Goal: Download file/media

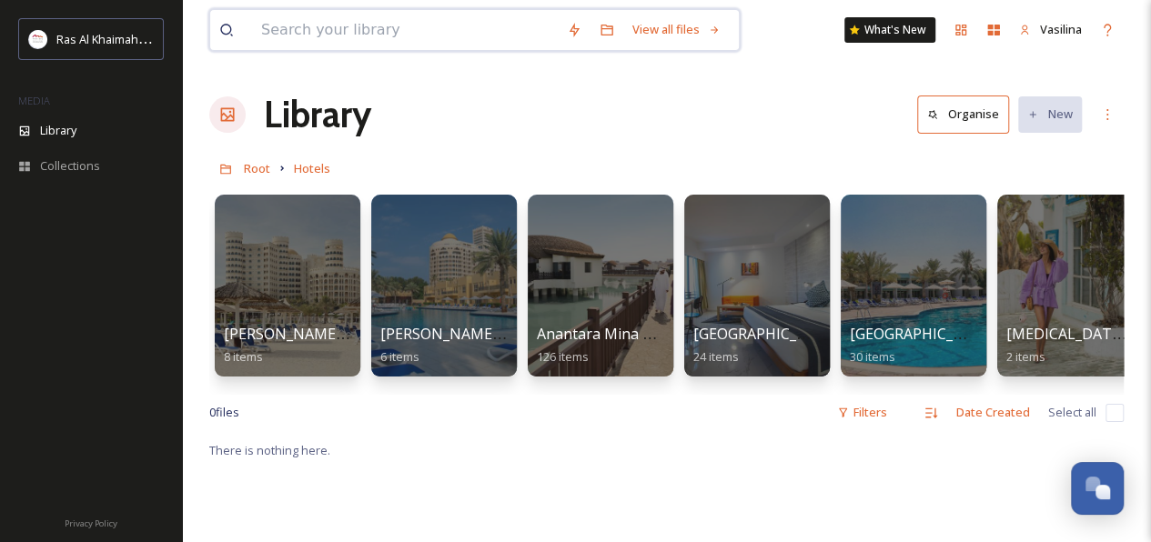
click at [360, 21] on input at bounding box center [405, 30] width 306 height 40
paste input "InterContinental Ras Al Khaimah Mina Al Arab Resort & Spa"
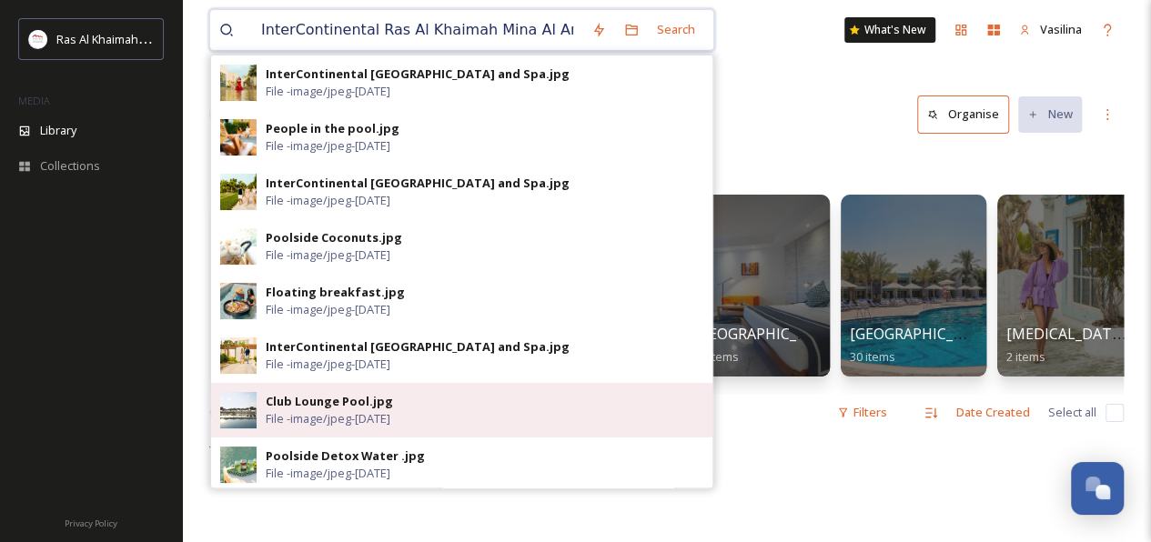
type input "InterContinental Ras Al Khaimah Mina Al Arab"
click at [285, 400] on div "Club Lounge Pool.jpg" at bounding box center [329, 401] width 127 height 17
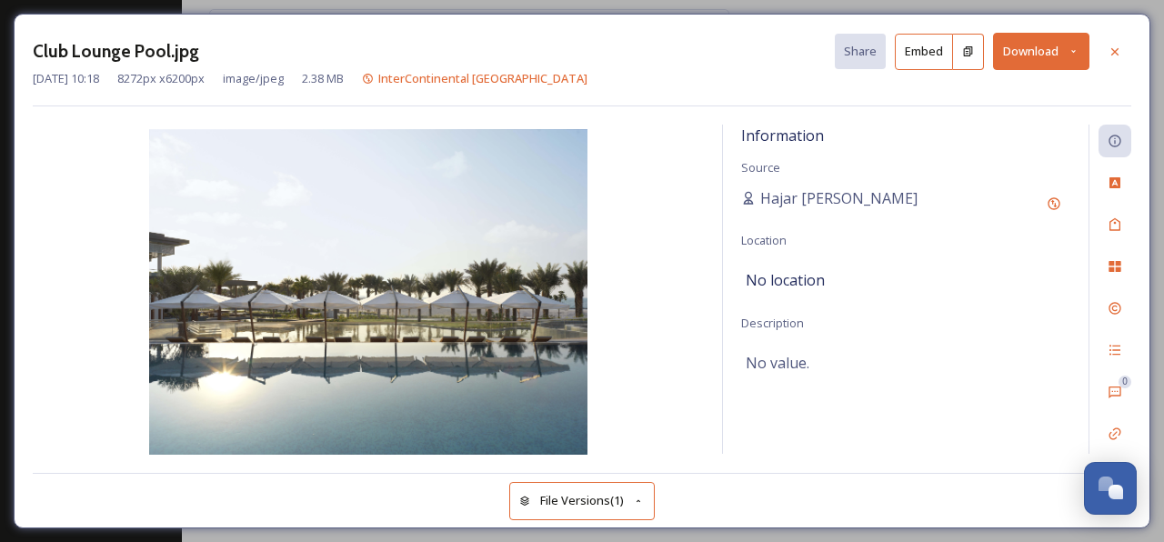
click at [1048, 52] on button "Download" at bounding box center [1041, 51] width 96 height 37
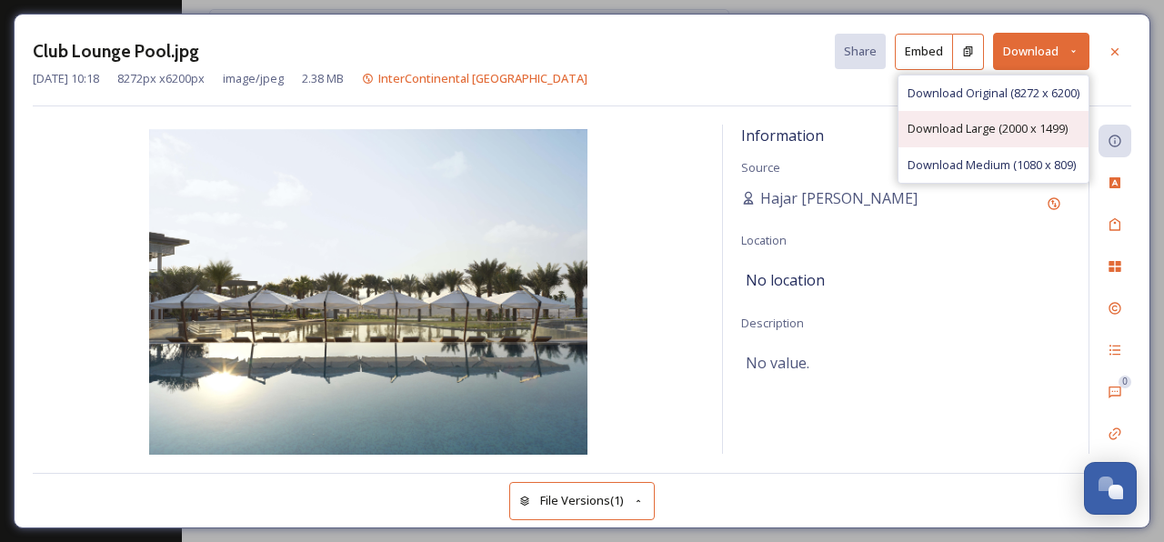
click at [970, 129] on span "Download Large (2000 x 1499)" at bounding box center [988, 128] width 160 height 17
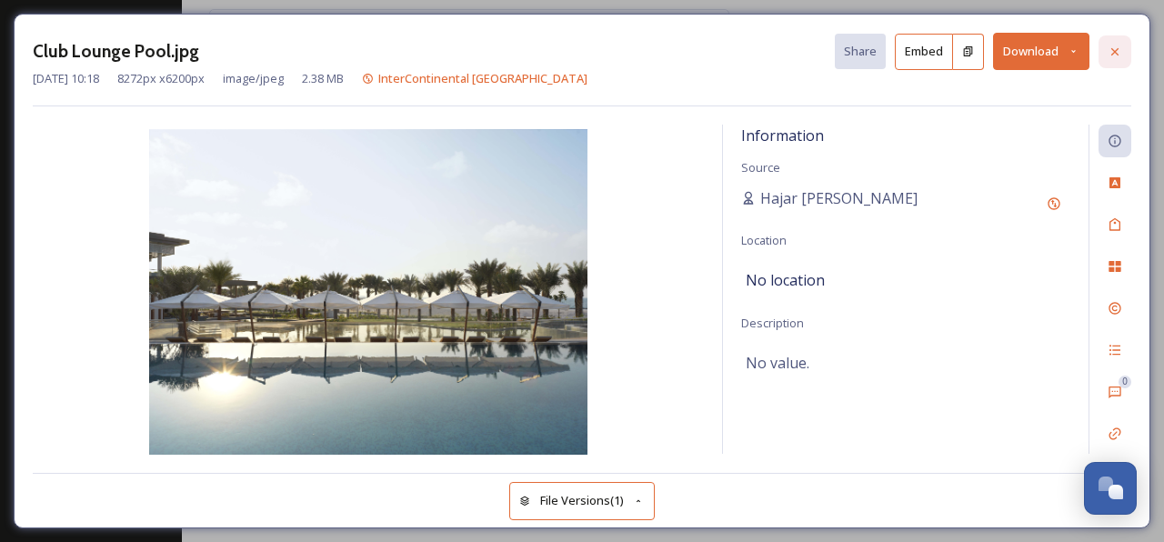
click at [1116, 45] on icon at bounding box center [1115, 52] width 15 height 15
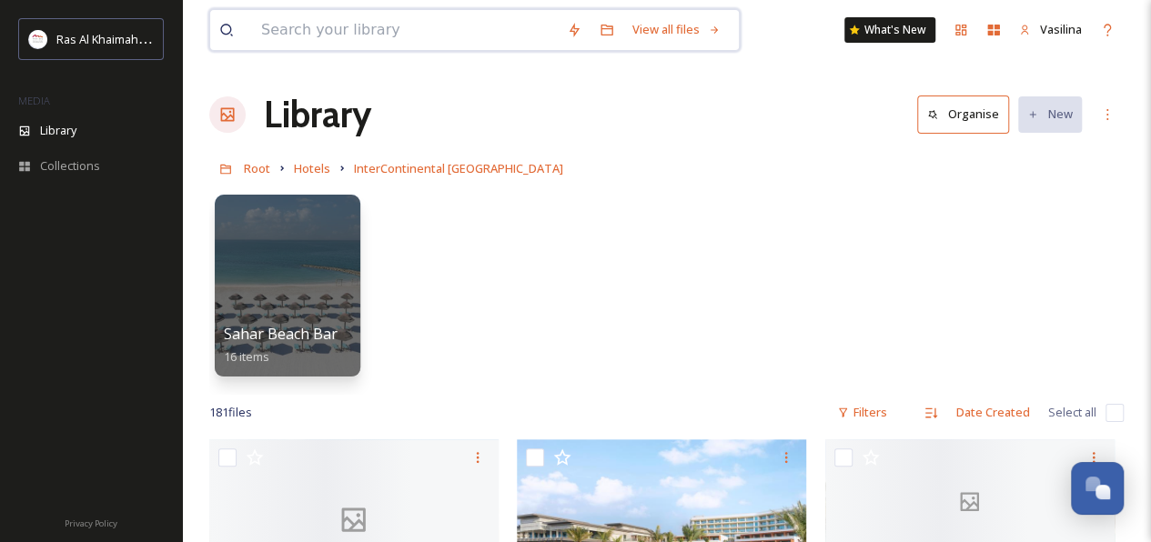
click at [317, 29] on input at bounding box center [405, 30] width 306 height 40
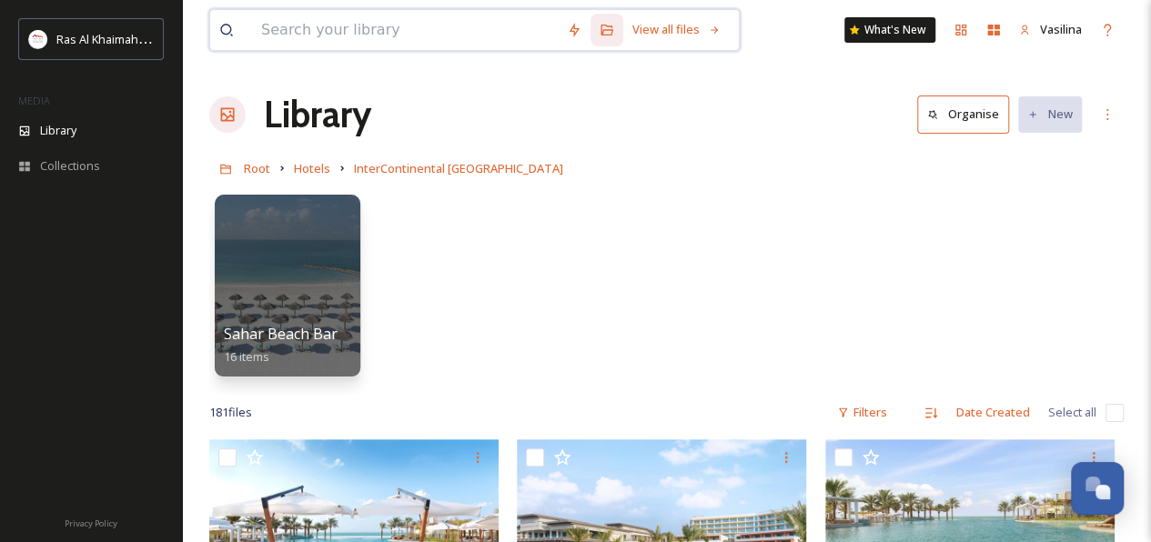
paste input "Movenpick Resort Al Marjan Island"
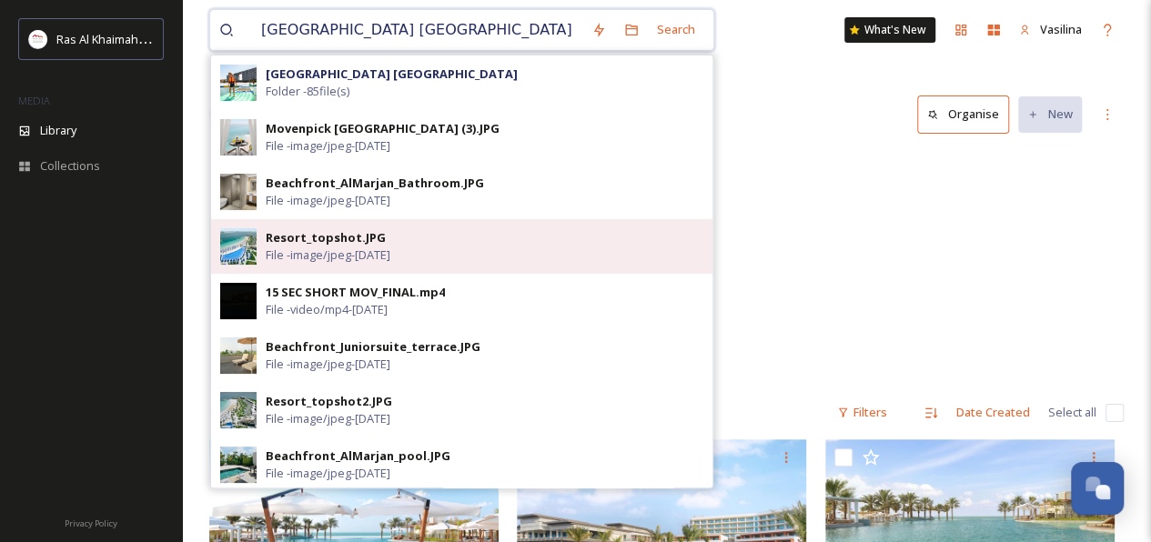
type input "Movenpick Resort Al Marjan Island"
click at [378, 236] on div "Resort_topshot.JPG File - image/jpeg - May 12 2025" at bounding box center [484, 246] width 437 height 35
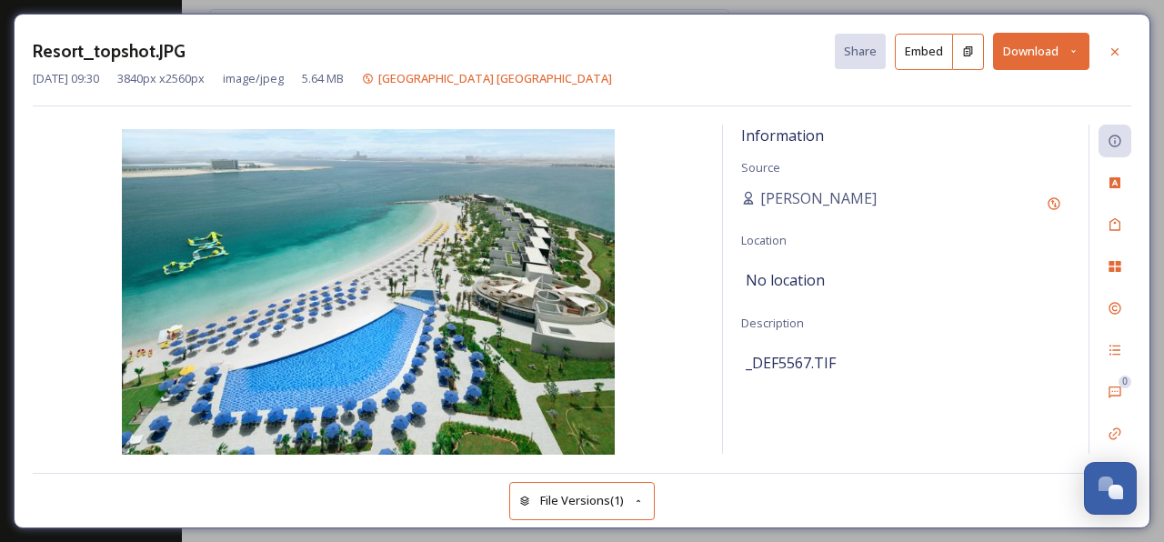
click at [1017, 56] on button "Download" at bounding box center [1041, 51] width 96 height 37
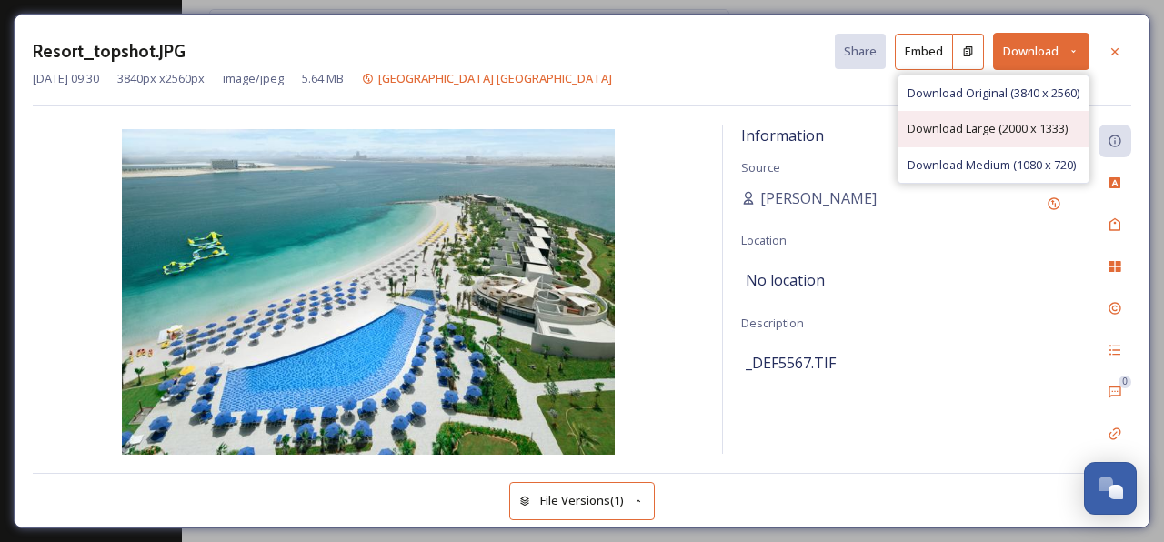
click at [980, 123] on span "Download Large (2000 x 1333)" at bounding box center [988, 128] width 160 height 17
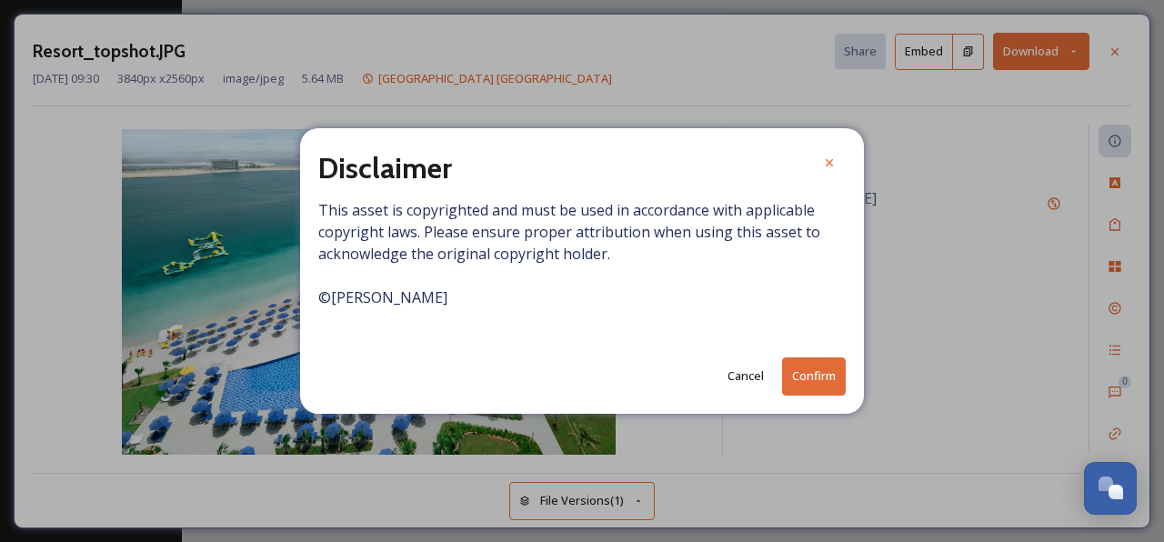
click at [815, 380] on button "Confirm" at bounding box center [814, 375] width 64 height 37
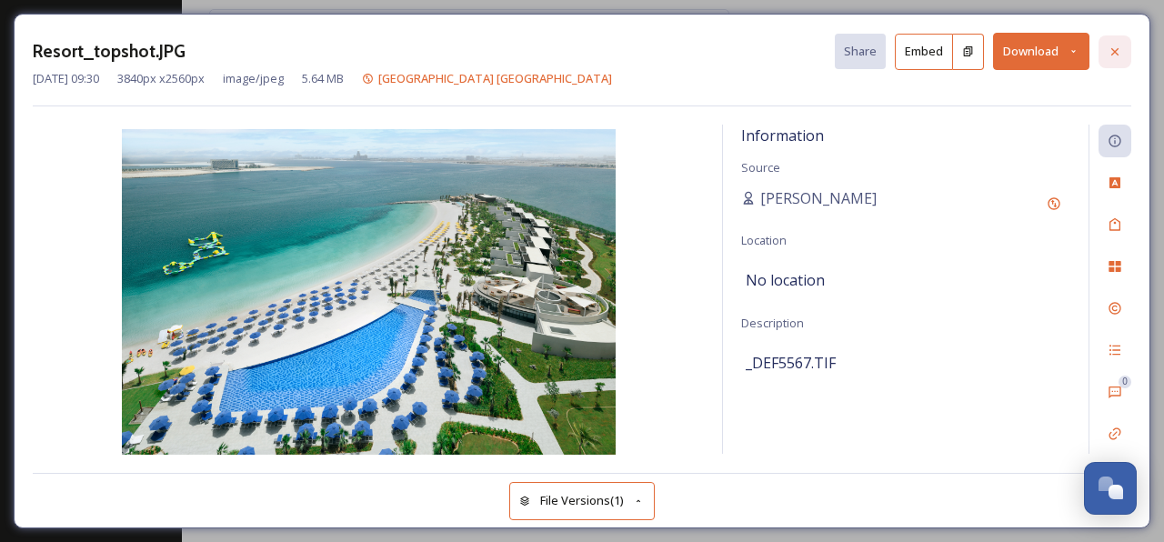
click at [1121, 40] on div at bounding box center [1115, 51] width 33 height 33
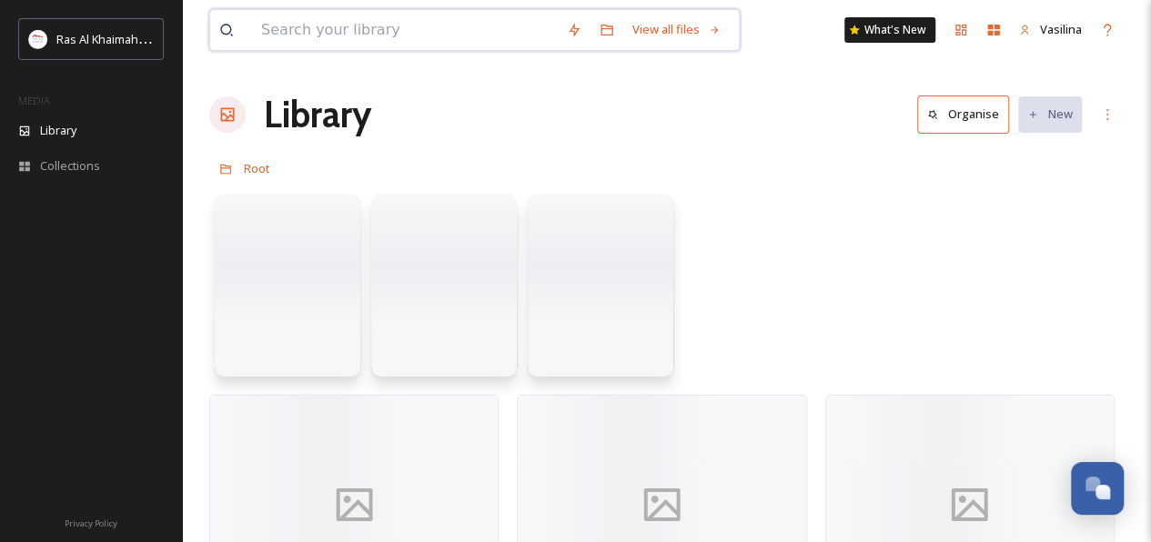
click at [347, 29] on input at bounding box center [405, 30] width 306 height 40
paste input "[GEOGRAPHIC_DATA] [GEOGRAPHIC_DATA]"
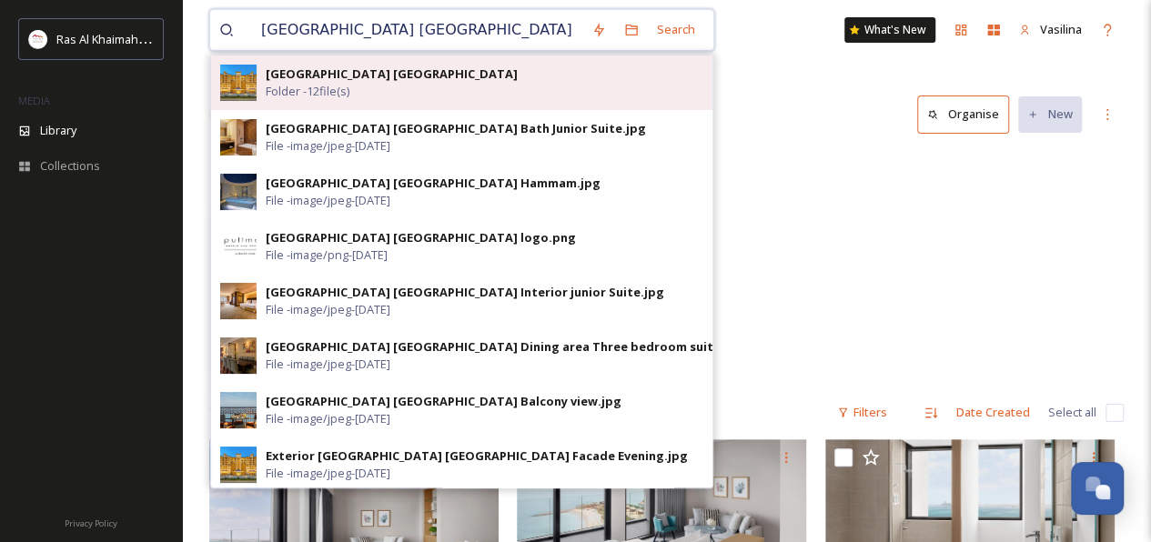
type input "[GEOGRAPHIC_DATA] [GEOGRAPHIC_DATA]"
click at [384, 79] on strong "[GEOGRAPHIC_DATA] [GEOGRAPHIC_DATA]" at bounding box center [392, 73] width 252 height 16
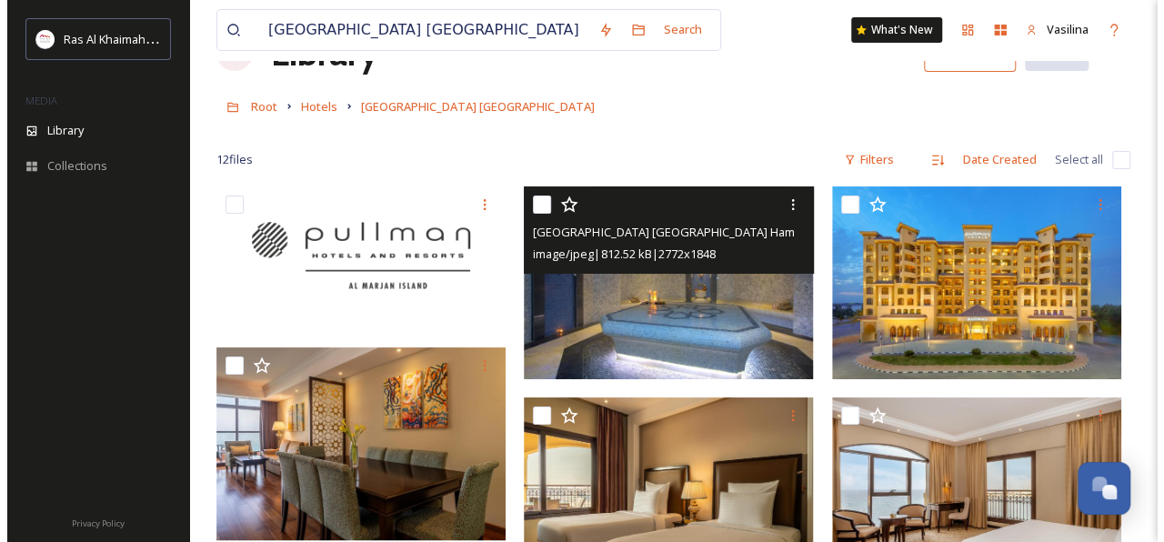
scroll to position [91, 0]
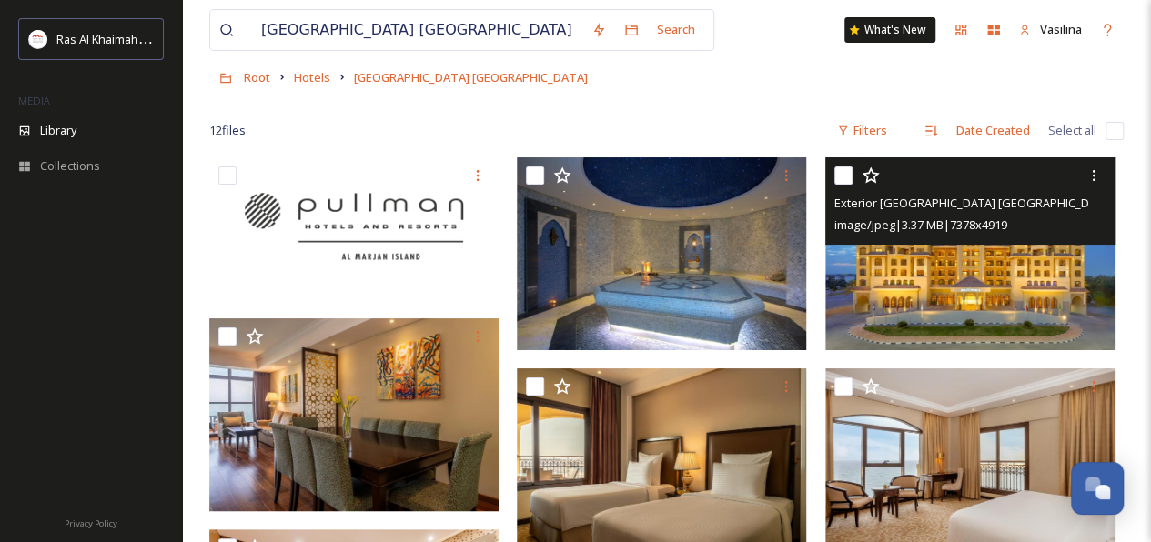
click at [922, 277] on img at bounding box center [969, 253] width 289 height 193
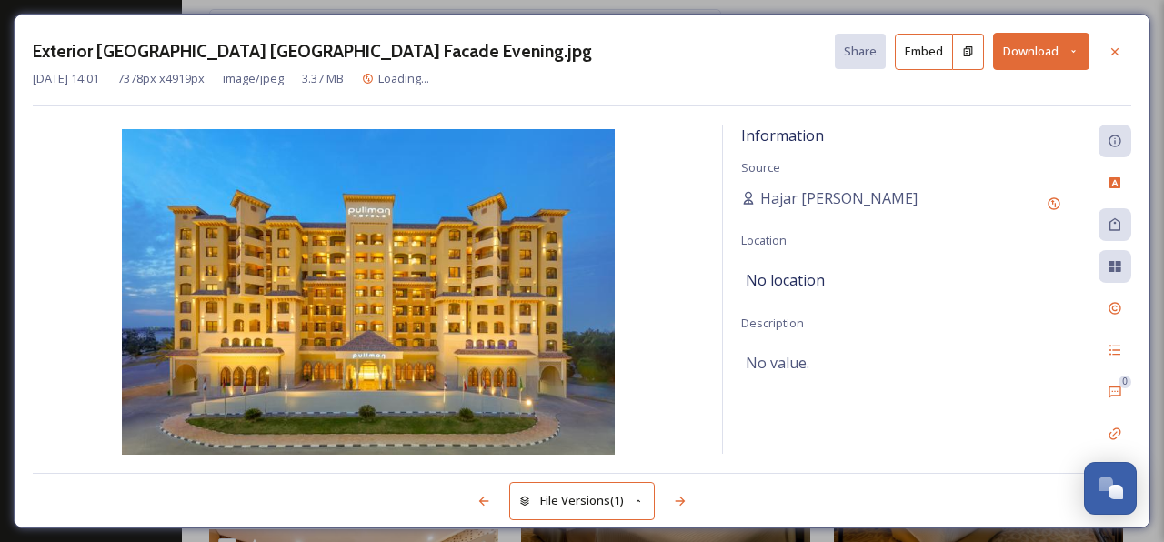
click at [1038, 50] on button "Download" at bounding box center [1041, 51] width 96 height 37
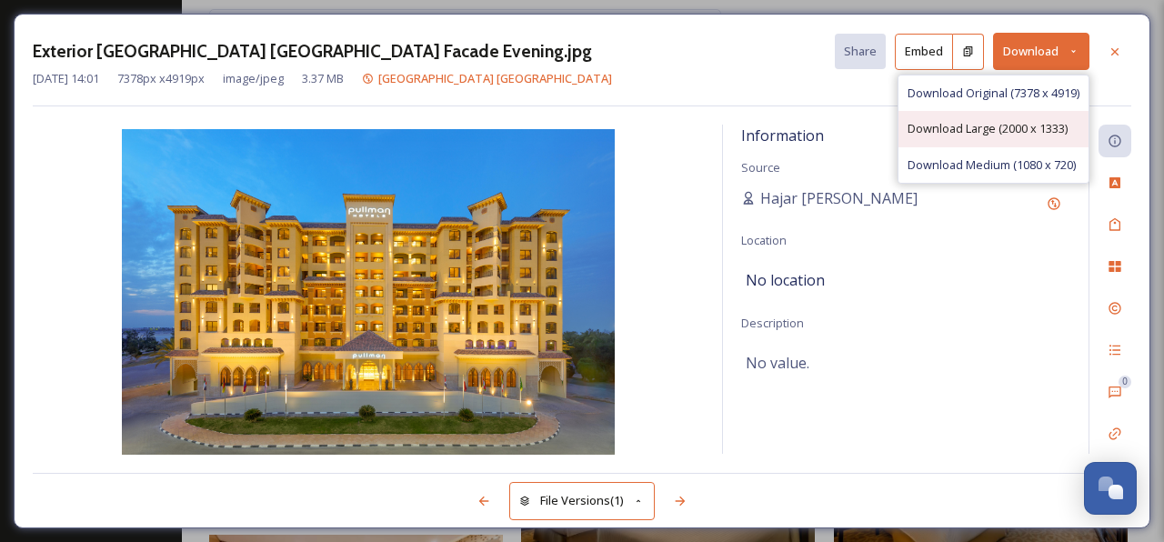
click at [976, 115] on div "Download Large (2000 x 1333)" at bounding box center [994, 128] width 190 height 35
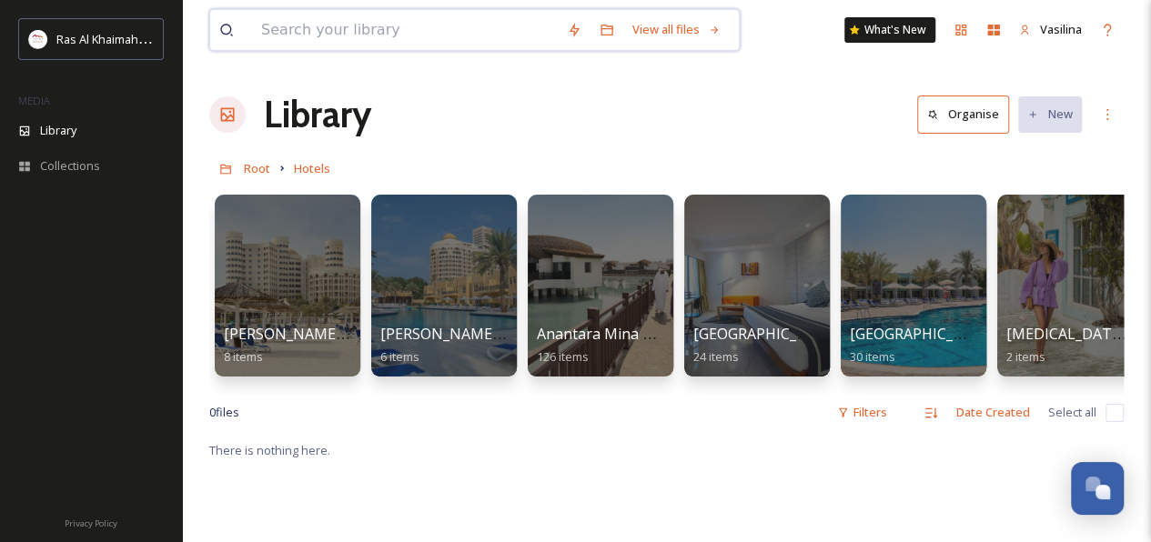
click at [306, 38] on input at bounding box center [405, 30] width 306 height 40
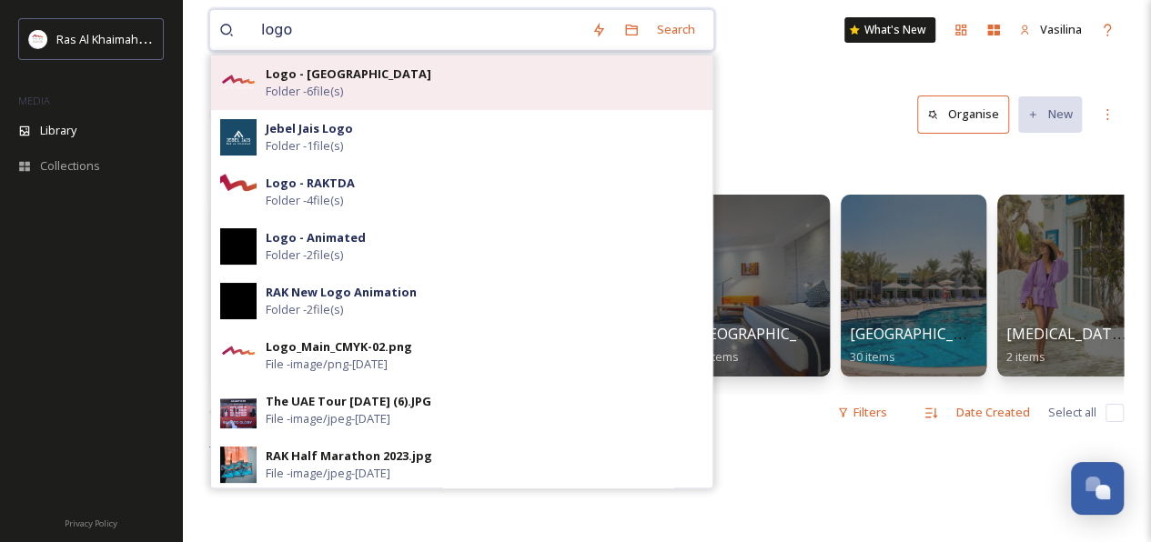
type input "logo"
click at [297, 75] on strong "Logo - [GEOGRAPHIC_DATA]" at bounding box center [349, 73] width 166 height 16
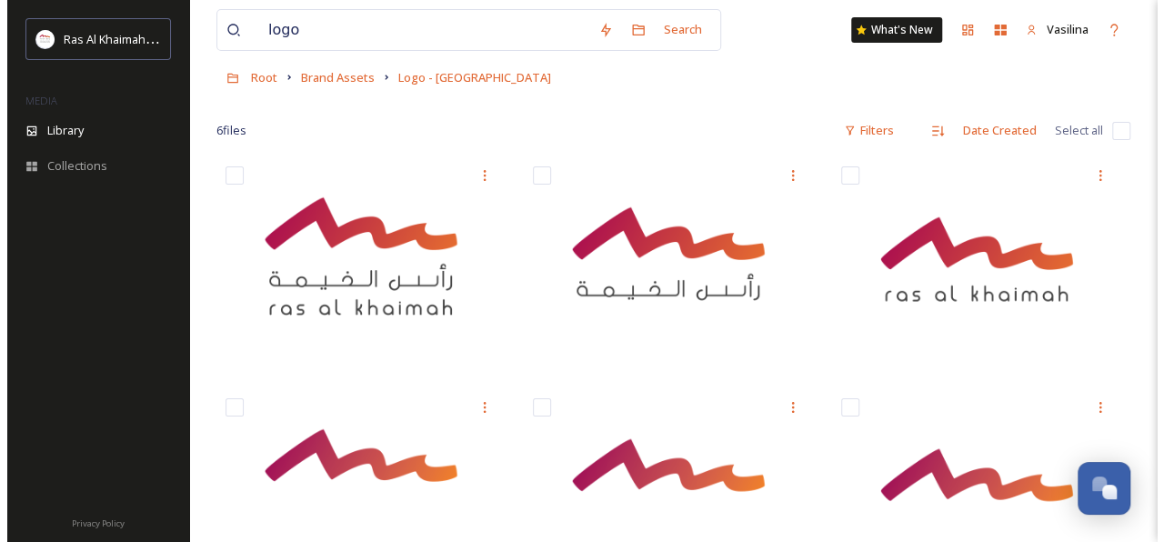
scroll to position [182, 0]
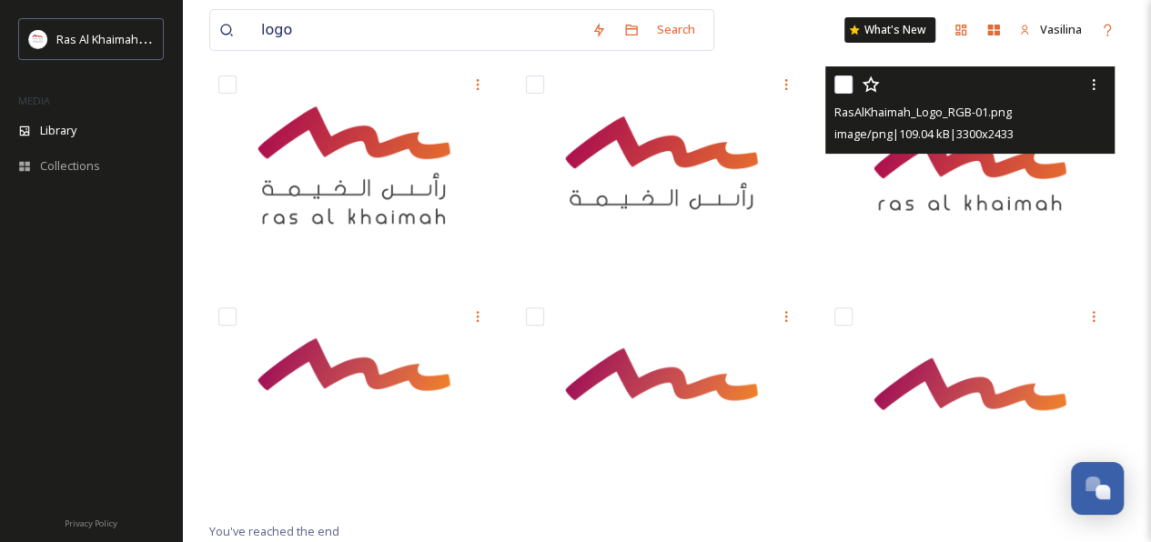
click at [907, 181] on img at bounding box center [969, 172] width 289 height 213
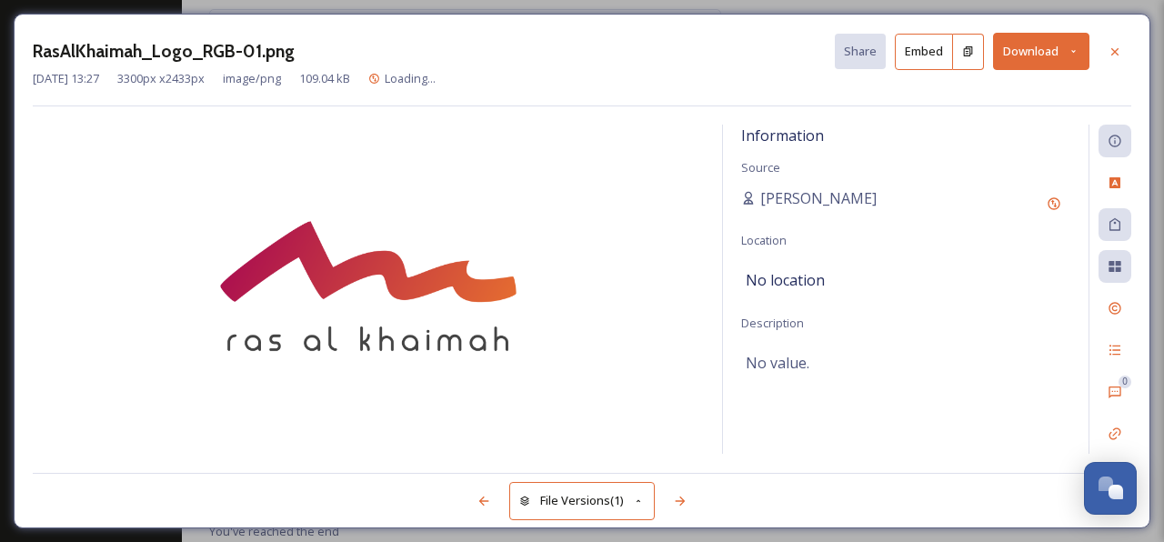
click at [1041, 58] on button "Download" at bounding box center [1041, 51] width 96 height 37
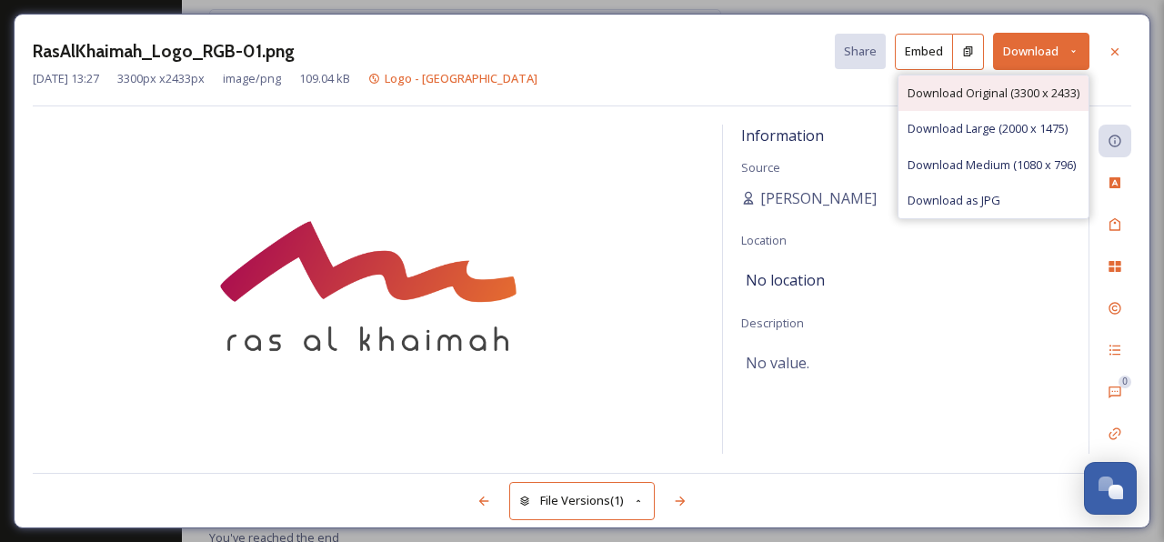
click at [999, 93] on span "Download Original (3300 x 2433)" at bounding box center [994, 93] width 172 height 17
